Goal: Transaction & Acquisition: Download file/media

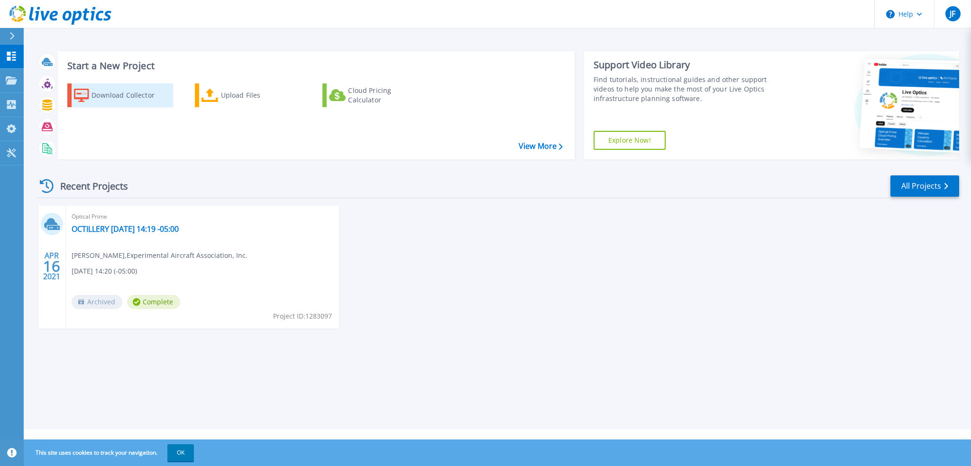
click at [100, 94] on div "Download Collector" at bounding box center [130, 95] width 76 height 19
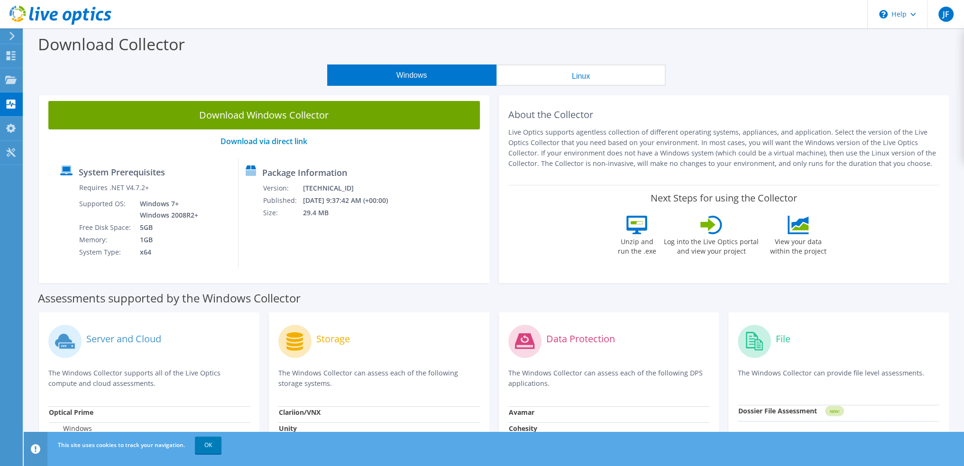
click at [395, 71] on button "Windows" at bounding box center [411, 75] width 169 height 21
click at [9, 128] on icon at bounding box center [10, 128] width 11 height 9
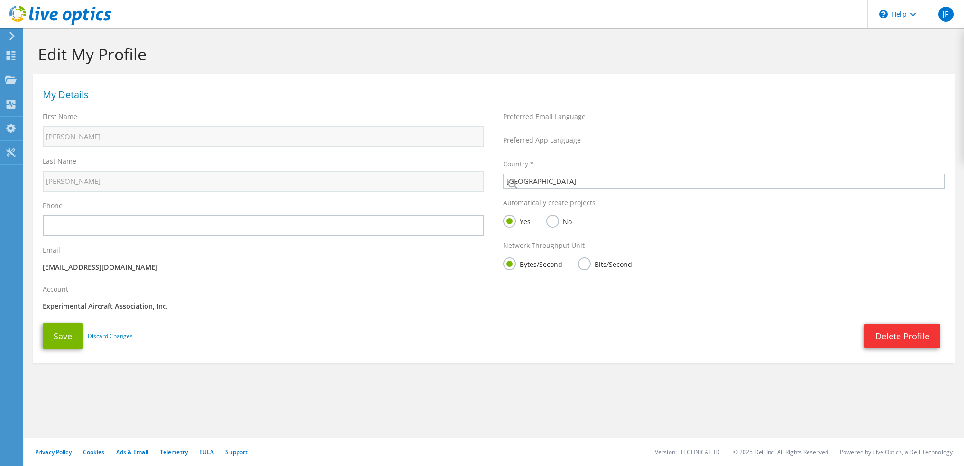
select select "224"
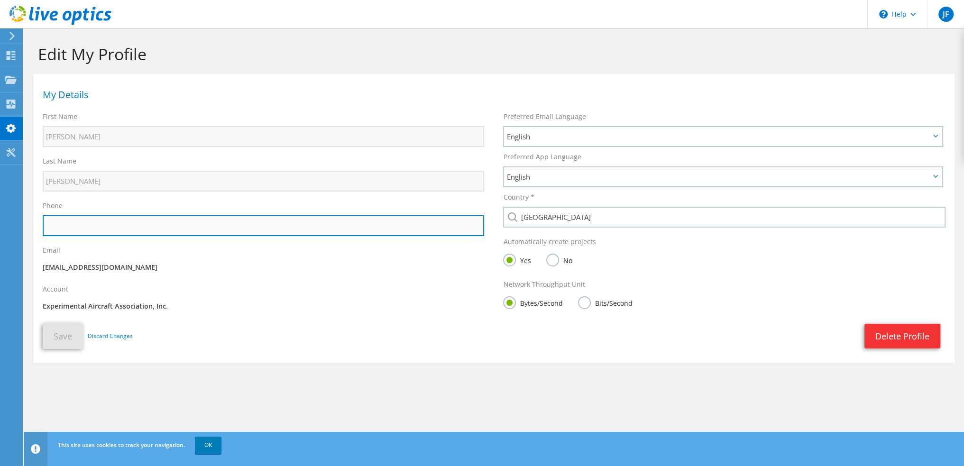
click at [123, 226] on input "text" at bounding box center [264, 225] width 442 height 21
type input "9209156156"
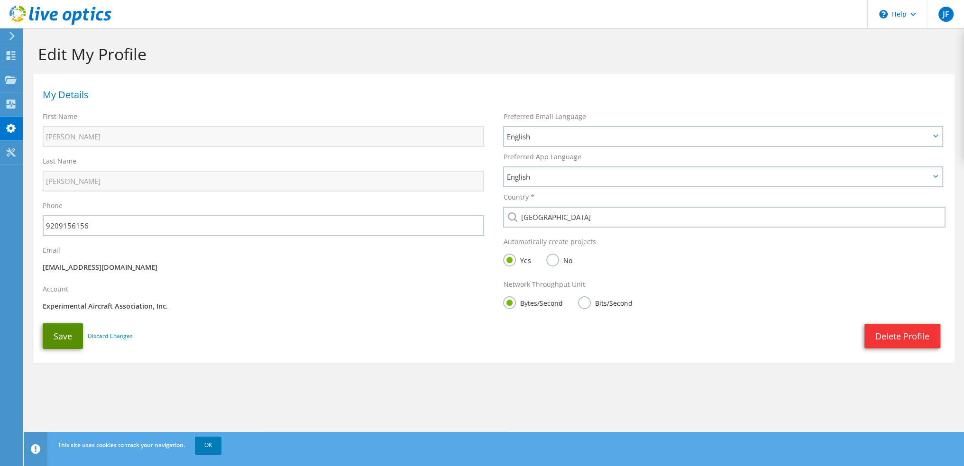
click at [57, 339] on button "Save" at bounding box center [63, 336] width 40 height 26
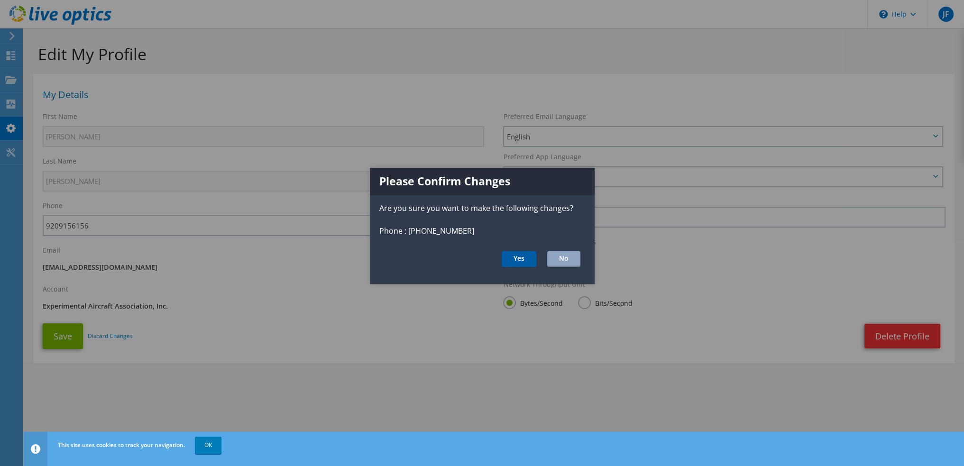
click at [522, 253] on button "Yes" at bounding box center [519, 259] width 35 height 16
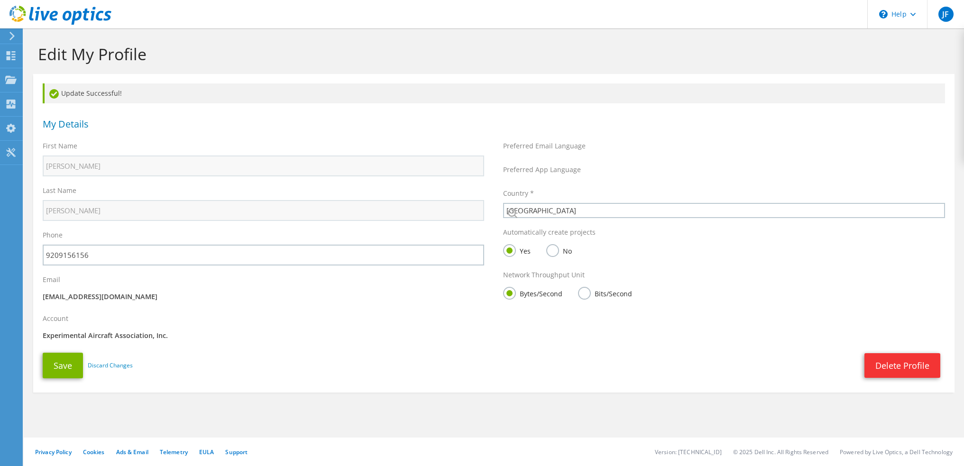
select select "224"
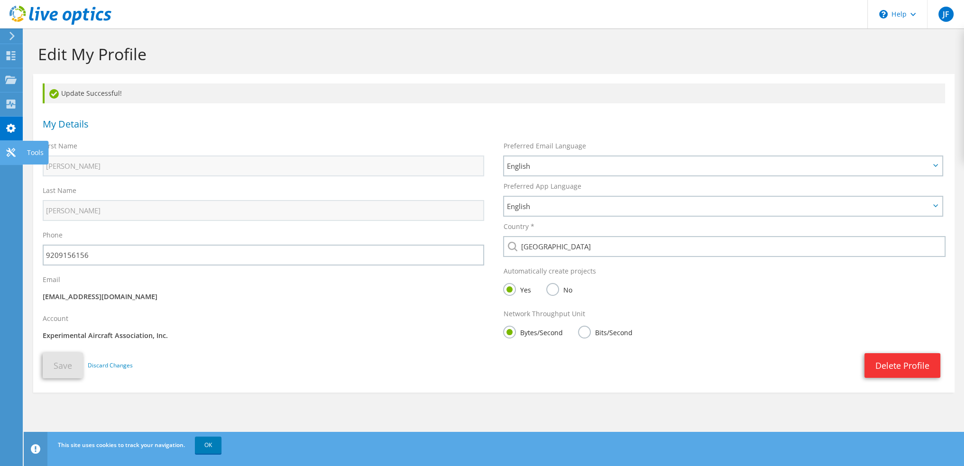
click at [13, 149] on icon at bounding box center [10, 152] width 11 height 9
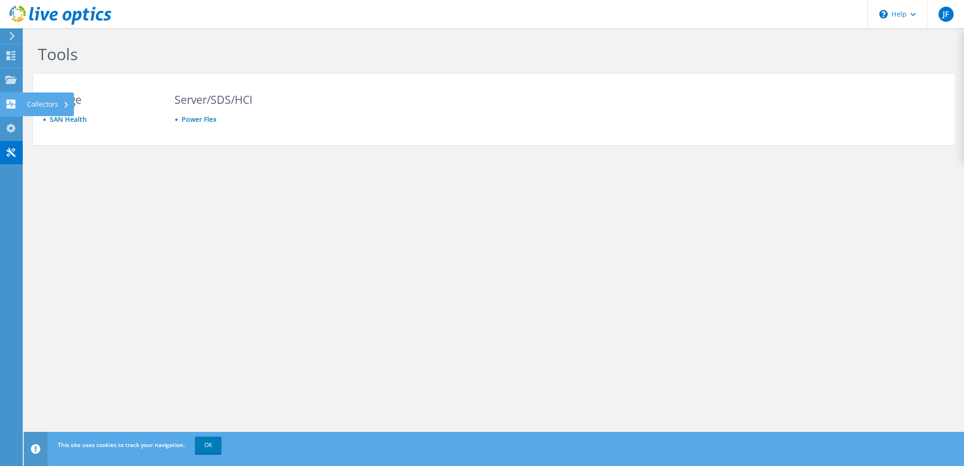
click at [8, 101] on use at bounding box center [11, 104] width 9 height 9
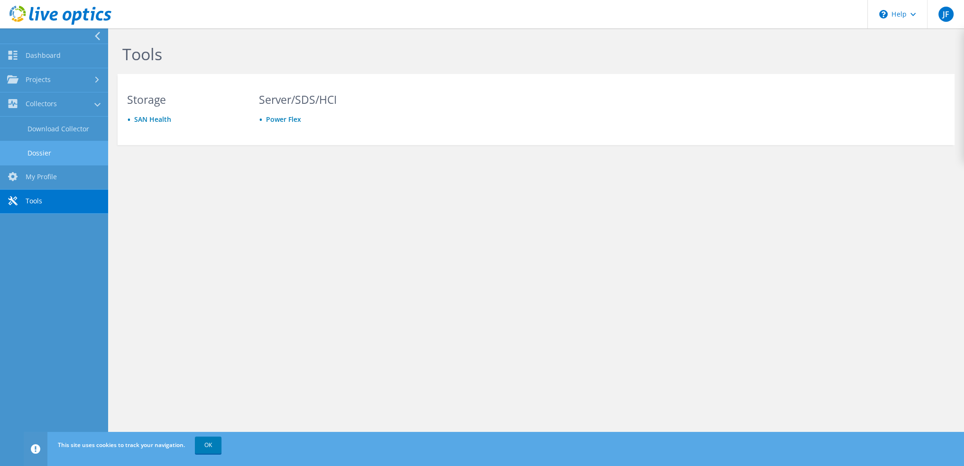
click at [48, 149] on link "Dossier" at bounding box center [54, 153] width 108 height 24
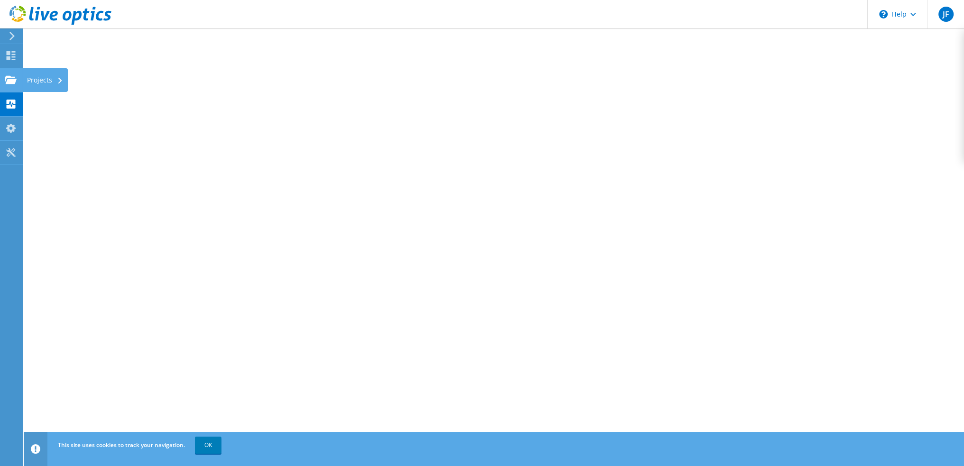
click at [11, 80] on use at bounding box center [10, 79] width 11 height 8
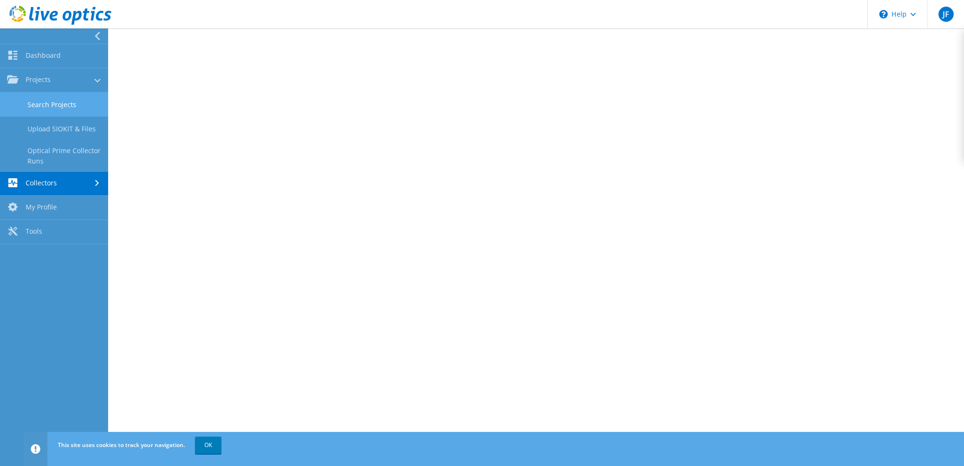
click at [51, 102] on link "Search Projects" at bounding box center [54, 104] width 108 height 24
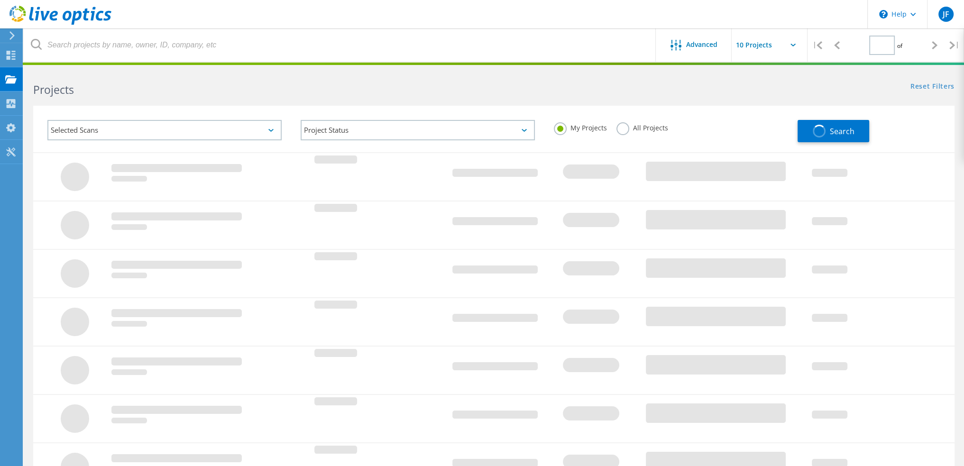
type input "1"
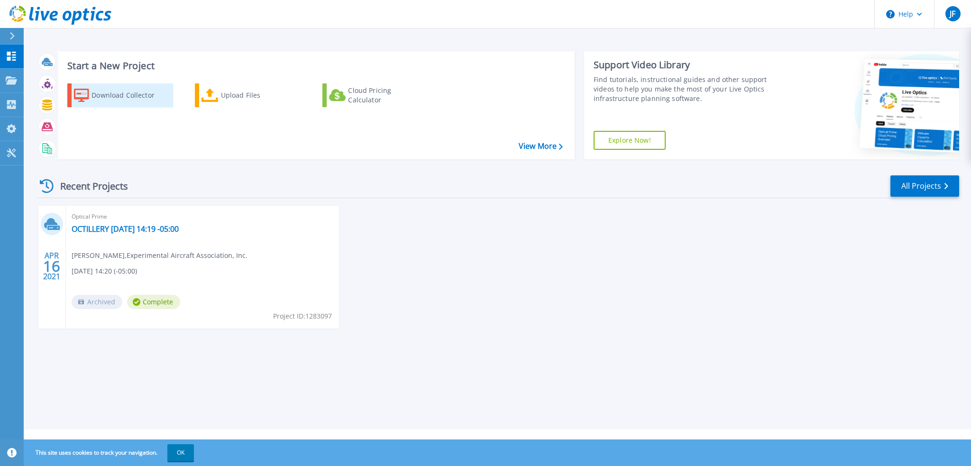
click at [91, 97] on link "Download Collector" at bounding box center [120, 95] width 106 height 24
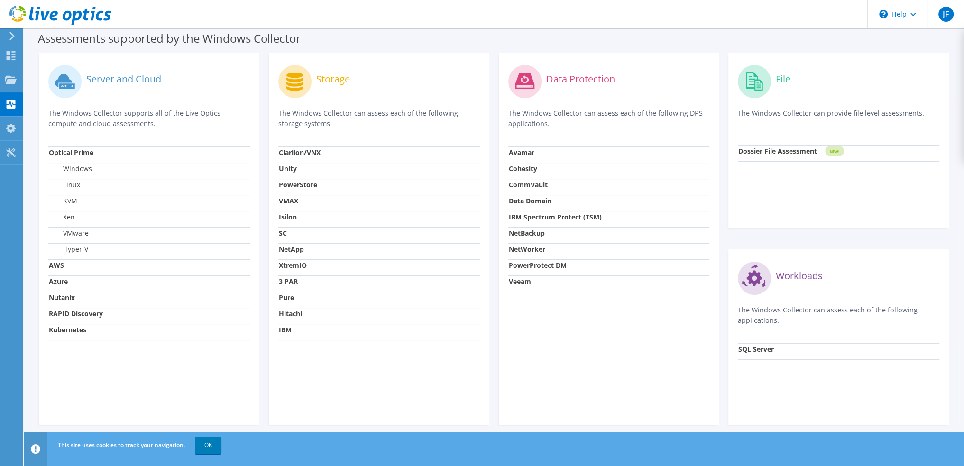
scroll to position [267, 0]
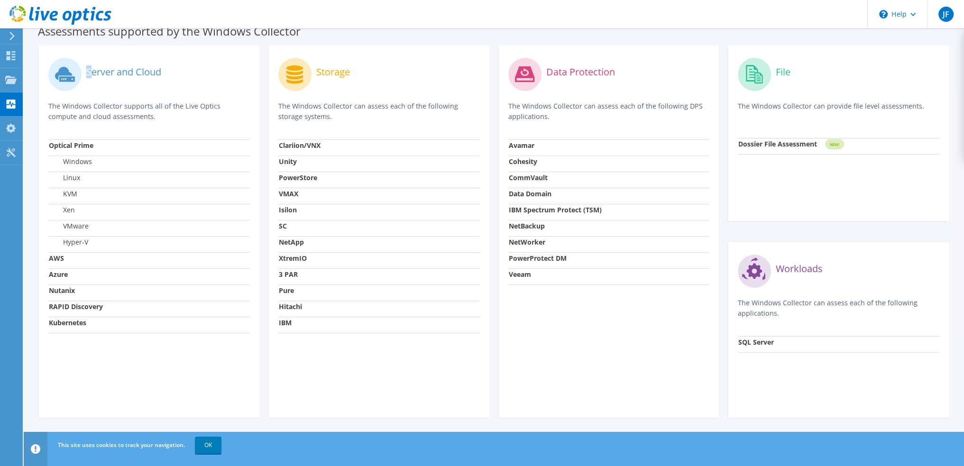
click at [88, 74] on label "Server and Cloud" at bounding box center [123, 71] width 75 height 9
click at [62, 73] on icon at bounding box center [63, 73] width 17 height 13
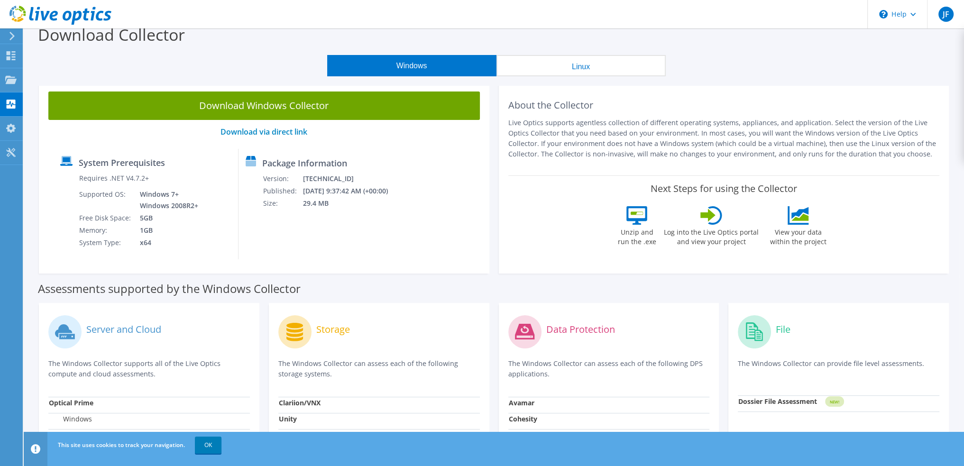
scroll to position [0, 0]
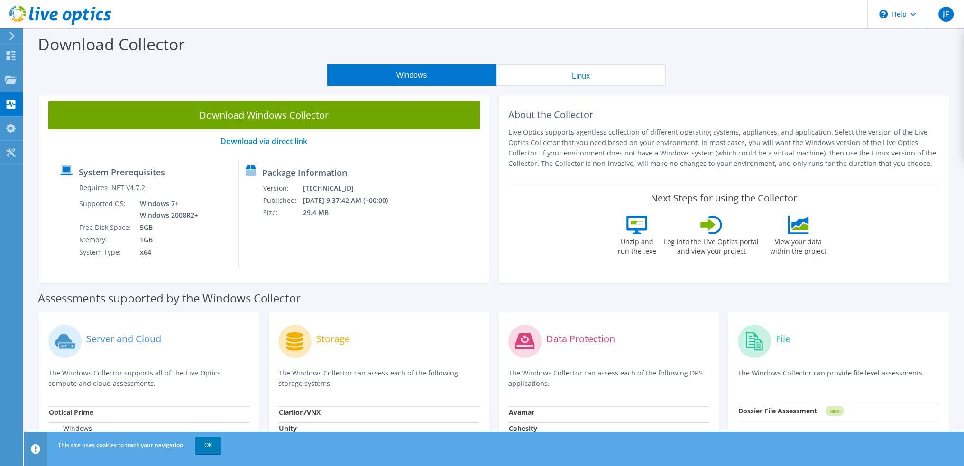
click at [641, 222] on icon at bounding box center [637, 225] width 21 height 18
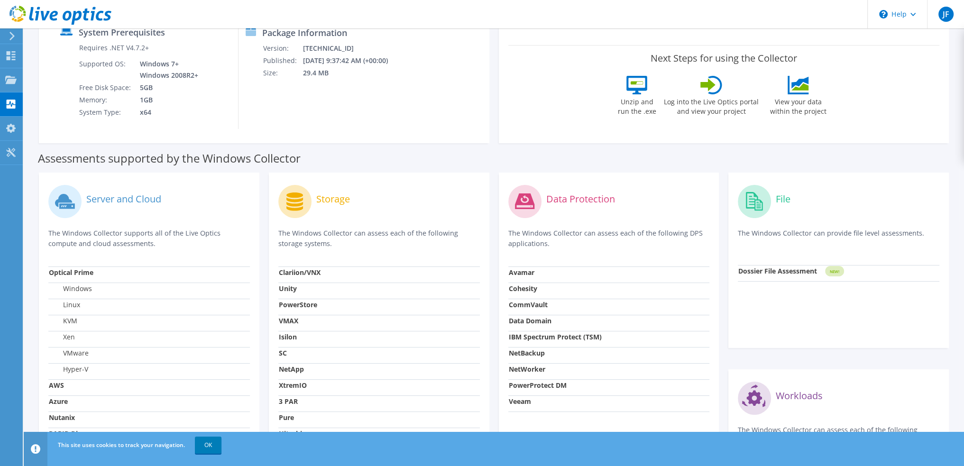
scroll to position [142, 0]
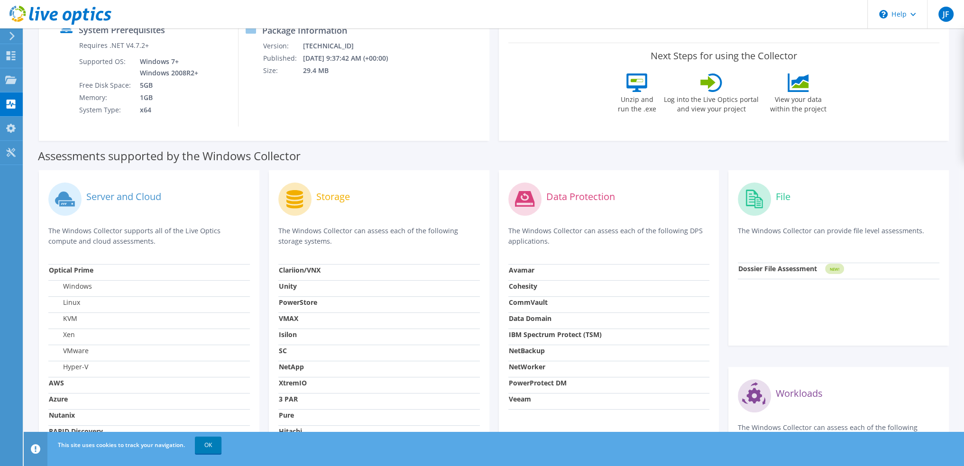
click at [637, 84] on icon at bounding box center [637, 83] width 21 height 18
click at [213, 443] on link "OK" at bounding box center [208, 445] width 27 height 17
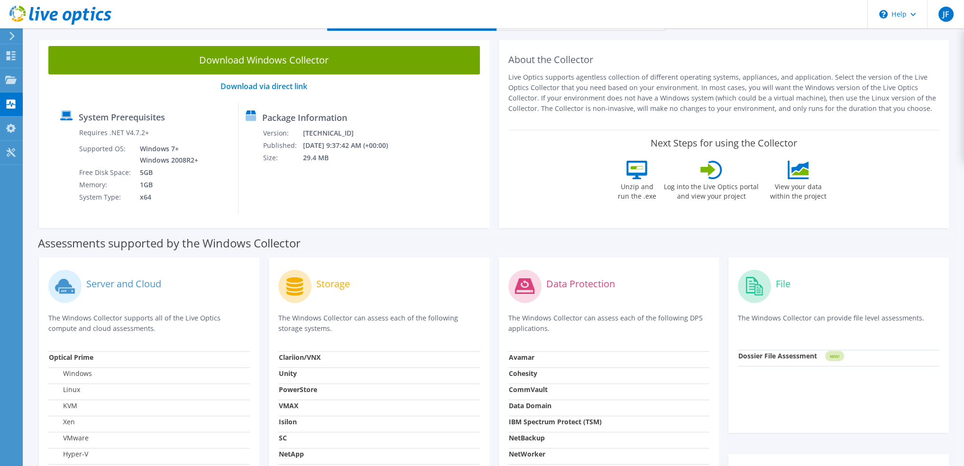
scroll to position [0, 0]
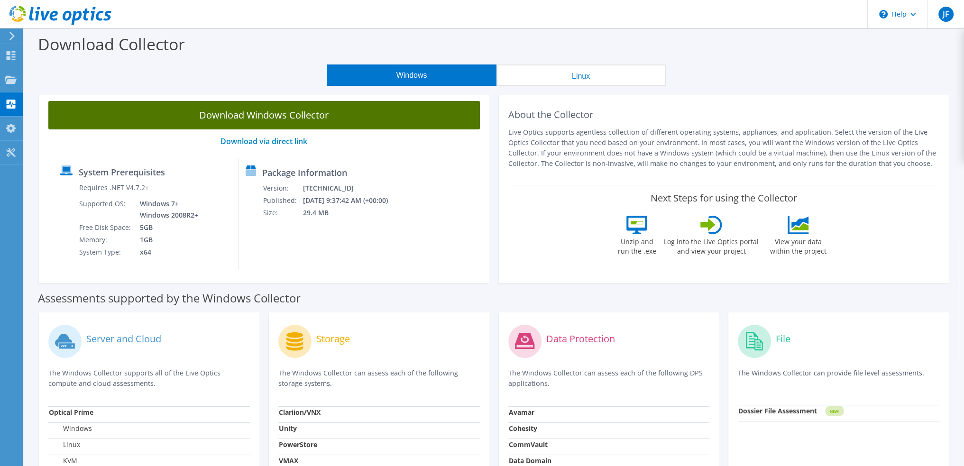
click at [290, 111] on link "Download Windows Collector" at bounding box center [264, 115] width 432 height 28
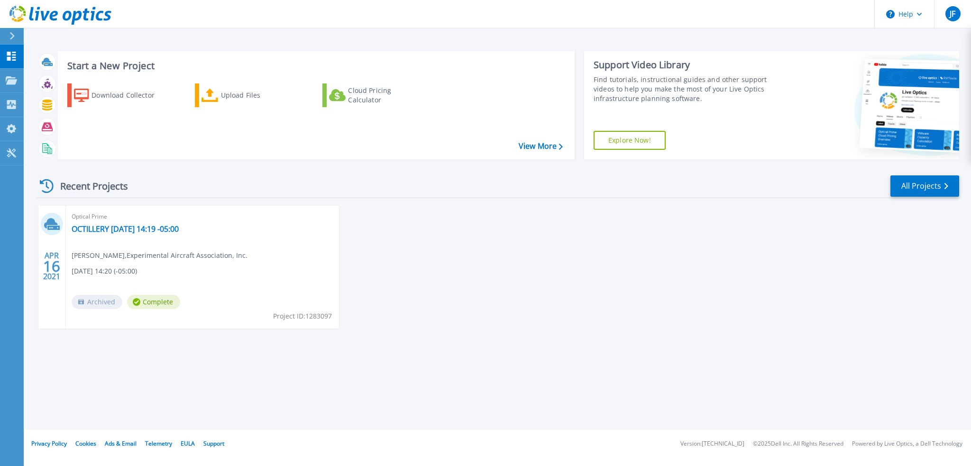
click at [159, 303] on span "Complete" at bounding box center [153, 302] width 53 height 14
click at [926, 184] on link "All Projects" at bounding box center [925, 185] width 69 height 21
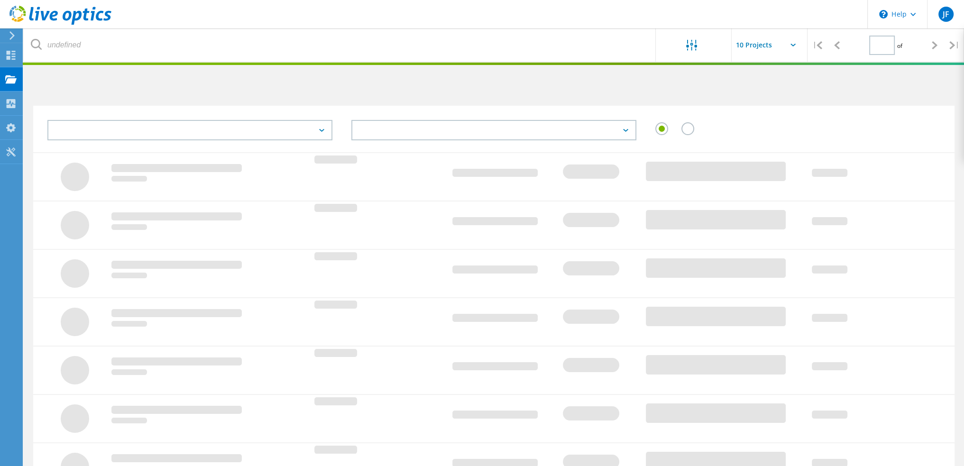
type input "1"
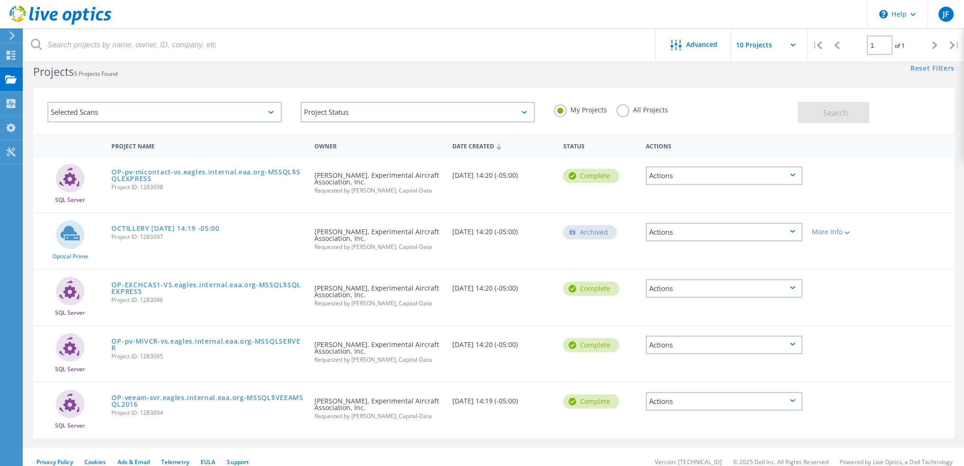
scroll to position [27, 0]
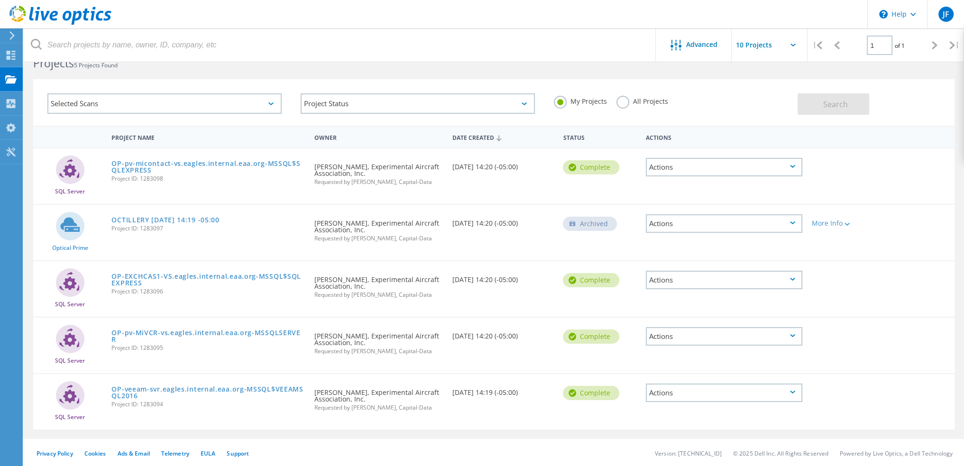
click at [793, 220] on div "Actions" at bounding box center [724, 223] width 157 height 18
click at [895, 232] on div "Optical Prime OCTILLERY [DATE] 14:19 -05:00 Project ID: 1283097 Requested By [P…" at bounding box center [494, 232] width 922 height 55
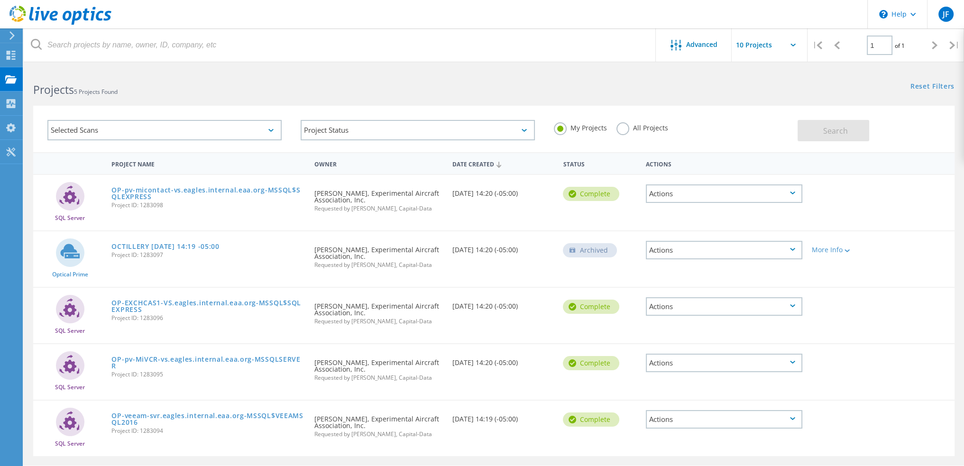
click at [792, 46] on input "text" at bounding box center [779, 44] width 95 height 33
click at [793, 46] on input "text" at bounding box center [779, 44] width 95 height 33
click at [696, 45] on span "Advanced" at bounding box center [701, 44] width 31 height 7
